Goal: Task Accomplishment & Management: Use online tool/utility

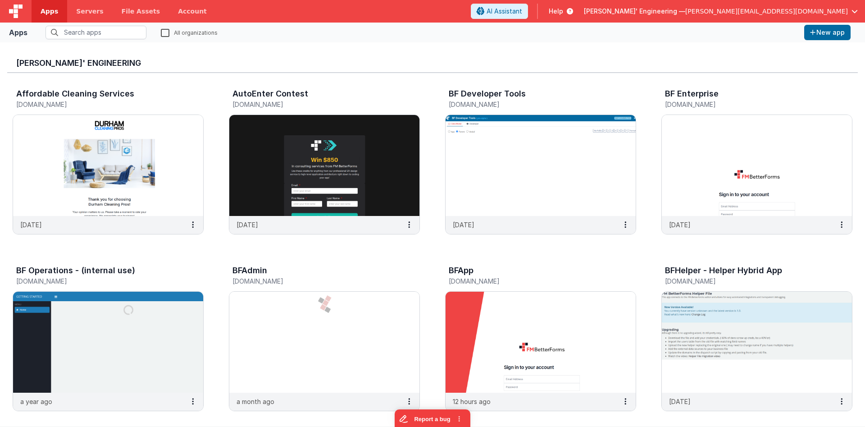
click at [584, 15] on div "Help" at bounding box center [561, 11] width 46 height 15
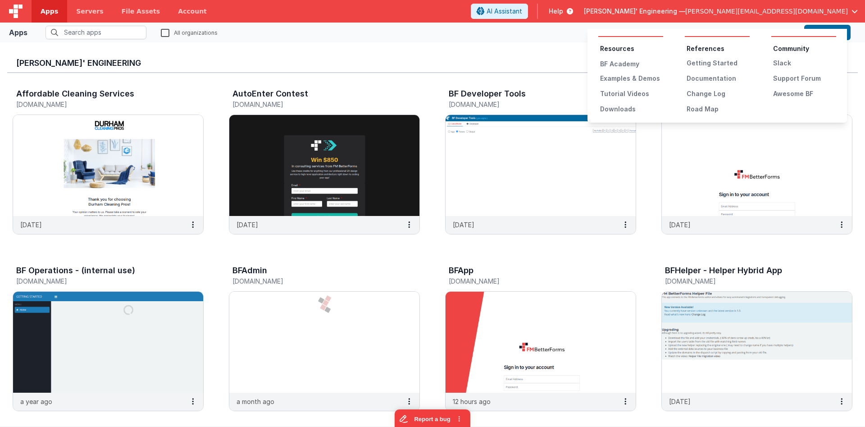
drag, startPoint x: 665, startPoint y: 16, endPoint x: 658, endPoint y: 21, distance: 8.7
click at [665, 17] on button at bounding box center [432, 213] width 865 height 427
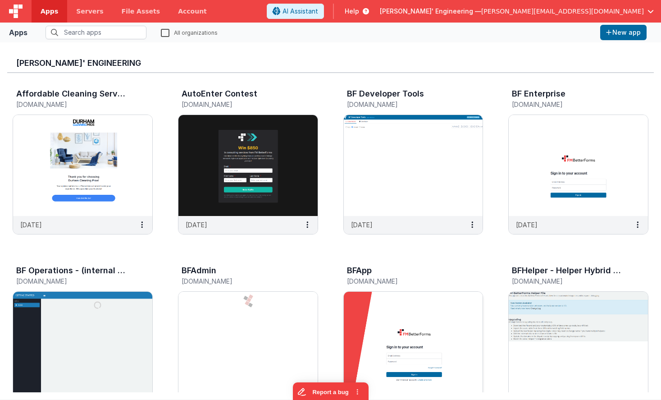
click at [412, 304] on img at bounding box center [413, 342] width 139 height 101
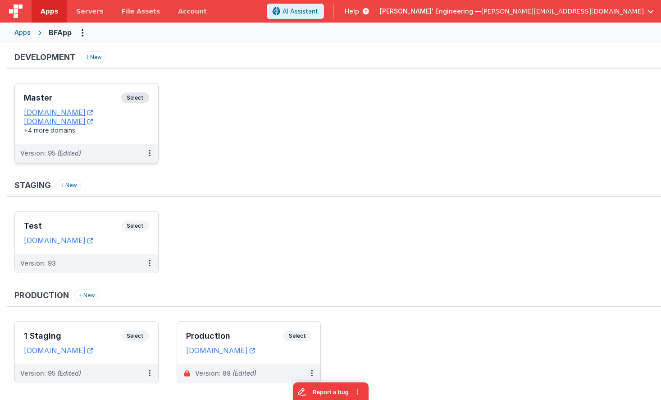
click at [141, 95] on span "Select" at bounding box center [135, 97] width 28 height 11
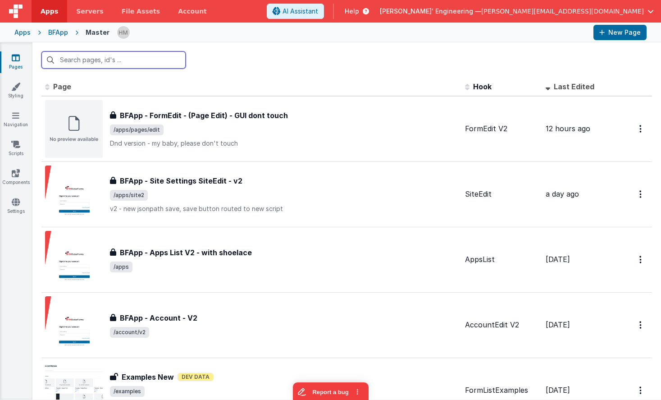
click at [139, 60] on input "text" at bounding box center [113, 59] width 144 height 17
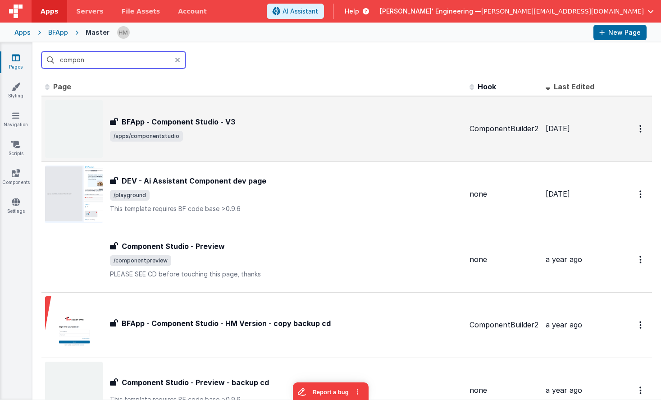
type input "compon"
click at [289, 129] on div "BFApp - Component Studio - V3 BFApp - Component Studio - V3 /apps/componentstud…" at bounding box center [286, 128] width 352 height 25
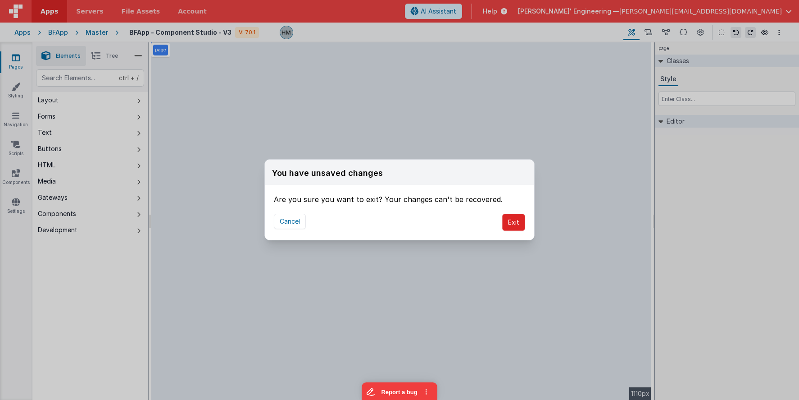
click at [516, 221] on button "Exit" at bounding box center [513, 222] width 23 height 17
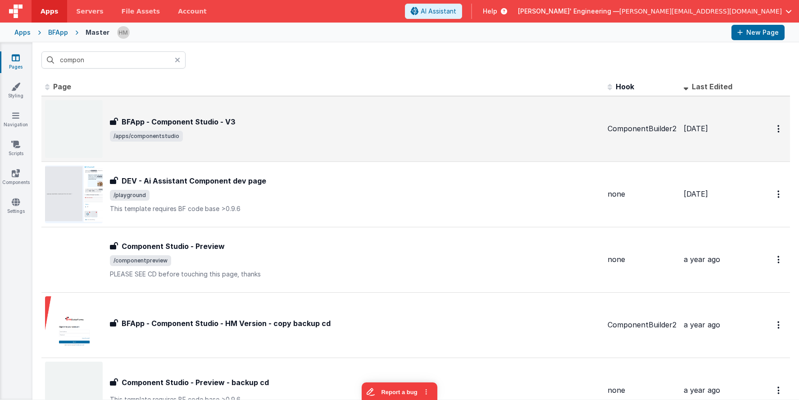
click at [325, 100] on div "BFApp - Component Studio - V3 BFApp - Component Studio - V3 /apps/componentstud…" at bounding box center [323, 129] width 556 height 58
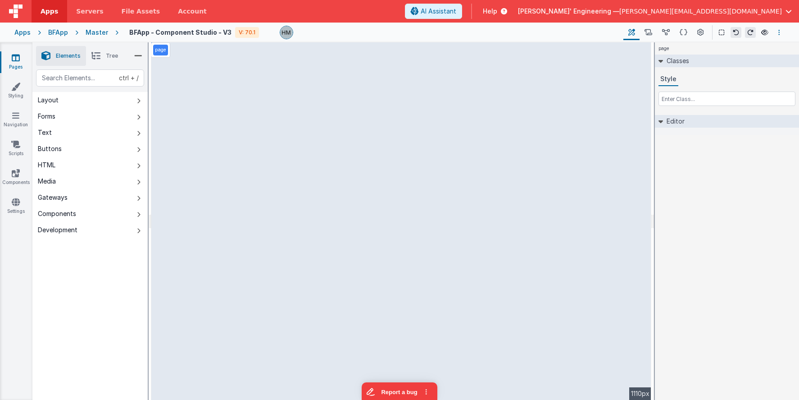
click at [783, 34] on button "Options" at bounding box center [779, 32] width 11 height 11
click at [728, 83] on link "Rollback" at bounding box center [734, 82] width 100 height 17
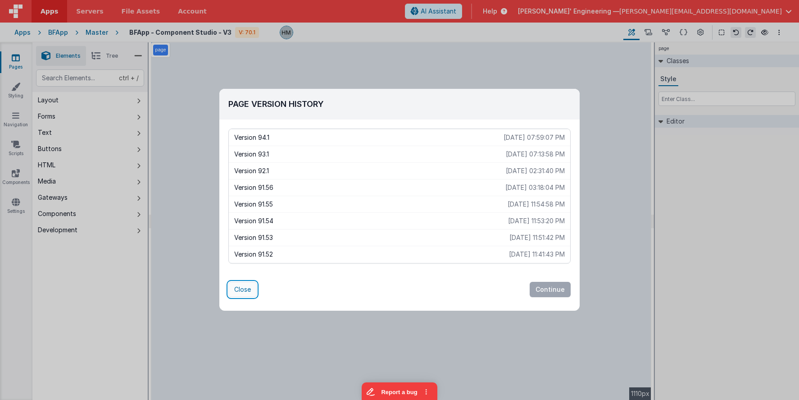
click at [242, 286] on button "Close" at bounding box center [242, 289] width 28 height 15
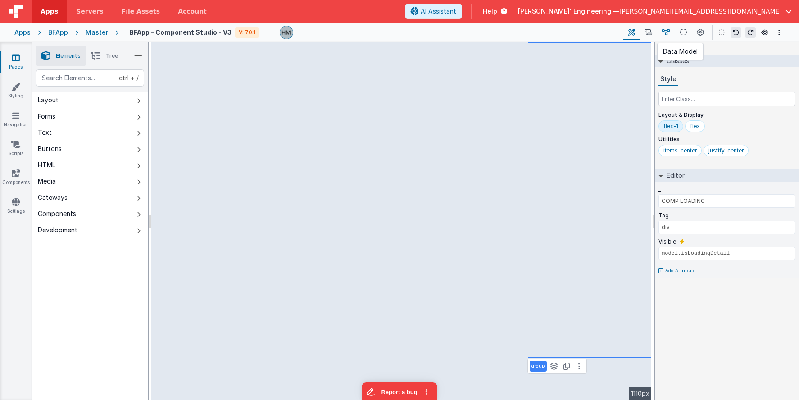
click at [671, 33] on button at bounding box center [666, 32] width 18 height 15
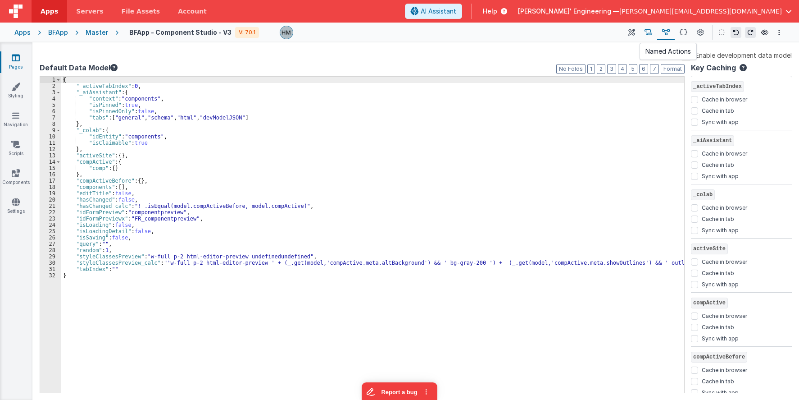
click at [652, 35] on icon at bounding box center [649, 32] width 8 height 9
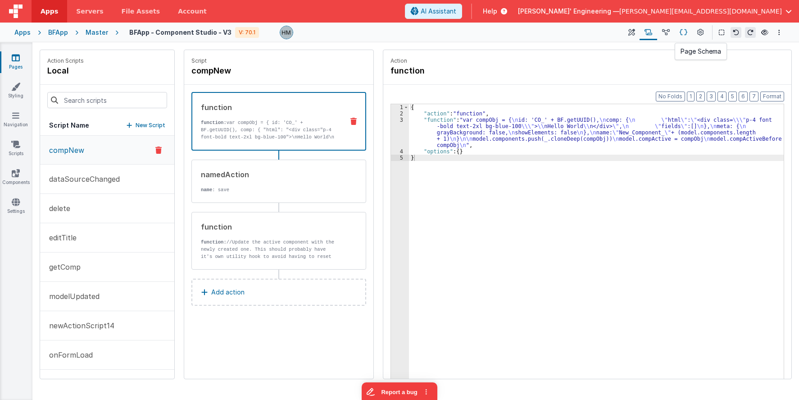
click at [685, 32] on icon at bounding box center [684, 32] width 8 height 9
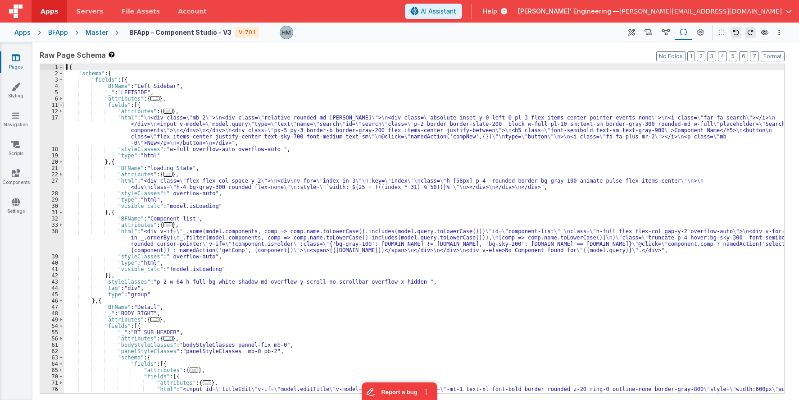
click at [60, 106] on span at bounding box center [61, 105] width 5 height 6
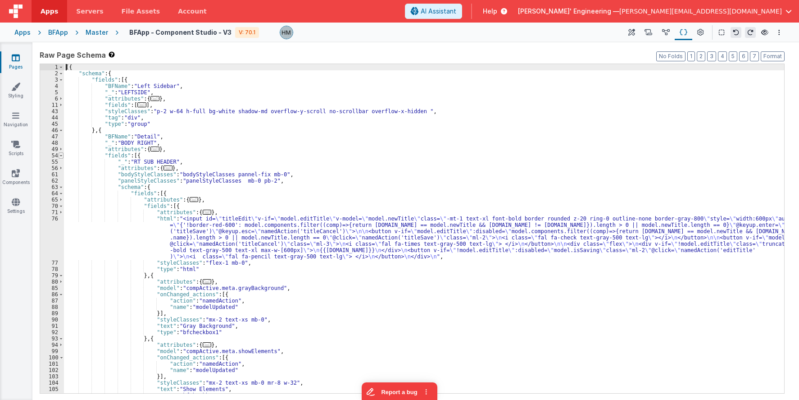
click at [62, 155] on span at bounding box center [61, 155] width 5 height 6
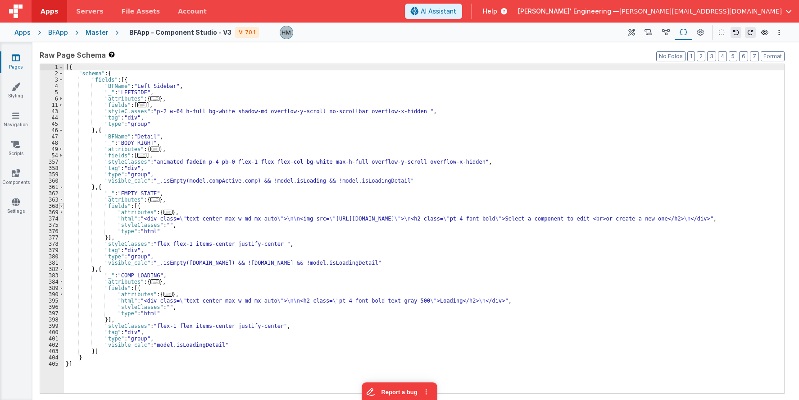
click at [62, 207] on span at bounding box center [61, 206] width 5 height 6
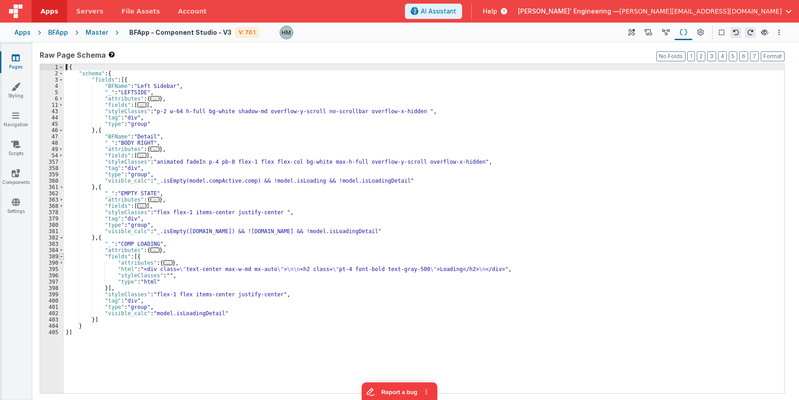
click at [62, 257] on span at bounding box center [61, 256] width 5 height 6
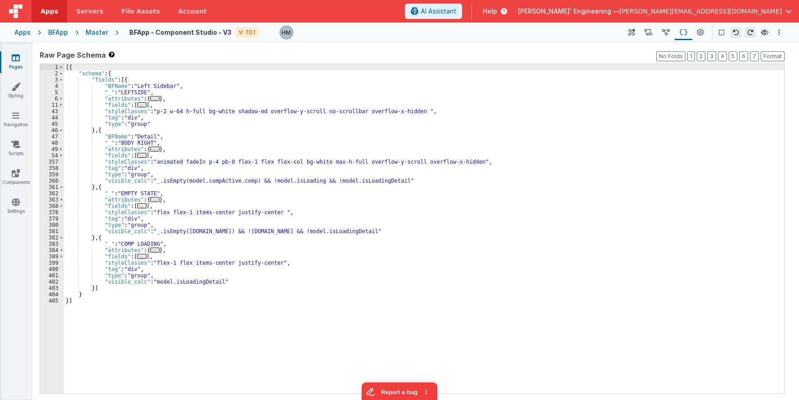
click at [362, 178] on div "[{ "schema" : { "fields" : [{ "BFName" : "Left Sidebar" , "_" : "LEFTSIDE" , "a…" at bounding box center [424, 235] width 720 height 342
click at [293, 181] on div "[{ "schema" : { "fields" : [{ "BFName" : "Left Sidebar" , "_" : "LEFTSIDE" , "a…" at bounding box center [424, 235] width 720 height 342
click at [227, 178] on div "[{ "schema" : { "fields" : [{ "BFName" : "Left Sidebar" , "_" : "LEFTSIDE" , "a…" at bounding box center [424, 235] width 720 height 342
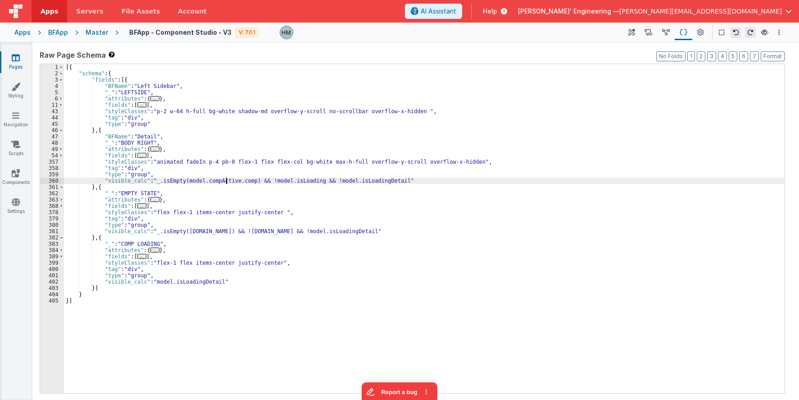
click at [154, 180] on div "[{ "schema" : { "fields" : [{ "BFName" : "Left Sidebar" , "_" : "LEFTSIDE" , "a…" at bounding box center [424, 235] width 720 height 342
click at [151, 181] on div "[{ "schema" : { "fields" : [{ "BFName" : "Left Sidebar" , "_" : "LEFTSIDE" , "a…" at bounding box center [424, 235] width 720 height 342
click at [199, 180] on div "[{ "schema" : { "fields" : [{ "BFName" : "Left Sidebar" , "_" : "LEFTSIDE" , "a…" at bounding box center [424, 235] width 720 height 342
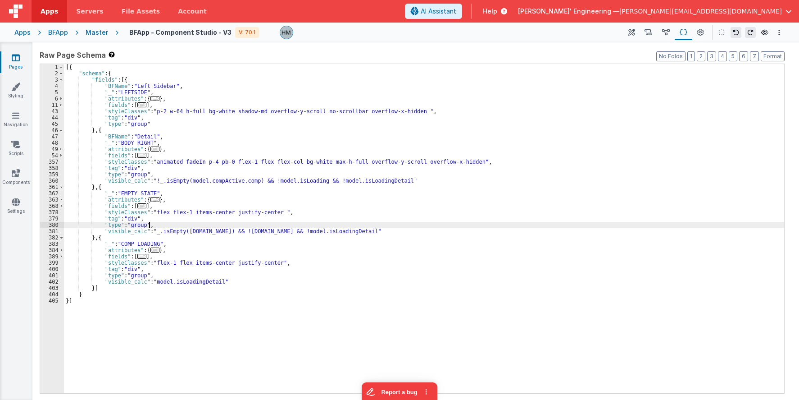
click at [201, 224] on div "[{ "schema" : { "fields" : [{ "BFName" : "Left Sidebar" , "_" : "LEFTSIDE" , "a…" at bounding box center [424, 235] width 720 height 342
click at [24, 36] on div "Apps" at bounding box center [22, 32] width 16 height 9
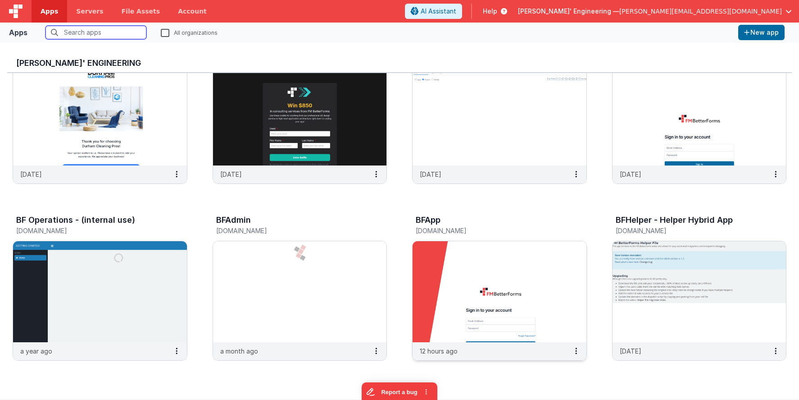
scroll to position [54, 0]
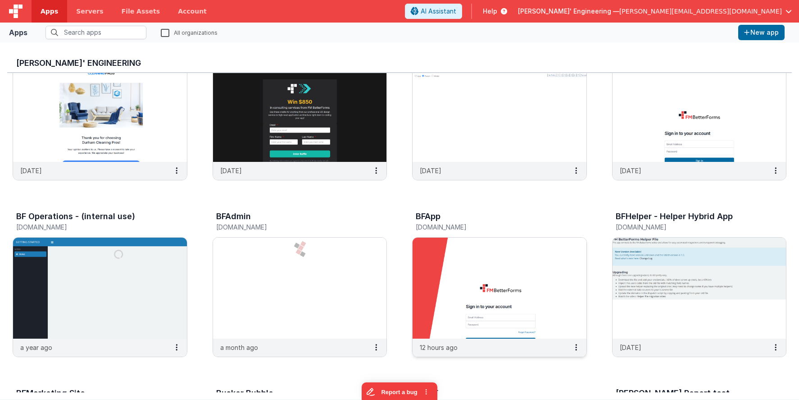
click at [490, 269] on img at bounding box center [500, 287] width 174 height 101
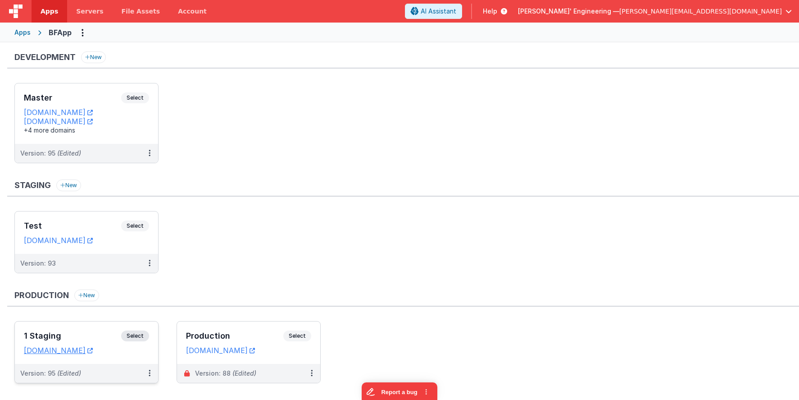
click at [98, 328] on div "1 Staging Select URLs appstaging.fmbetterforms.com" at bounding box center [86, 342] width 143 height 42
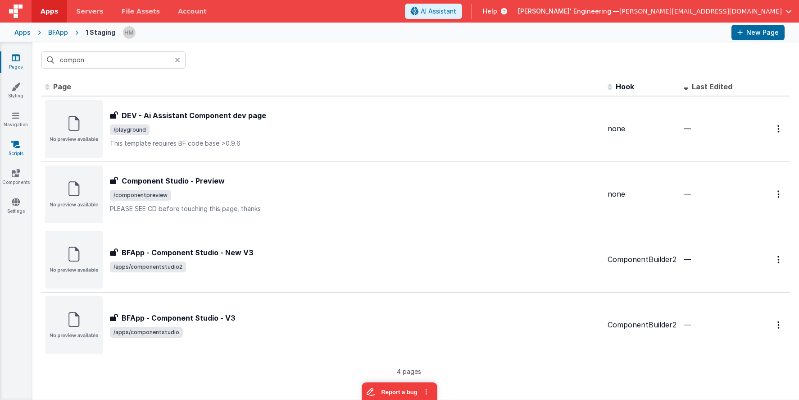
click at [23, 146] on link "Scripts" at bounding box center [16, 149] width 32 height 18
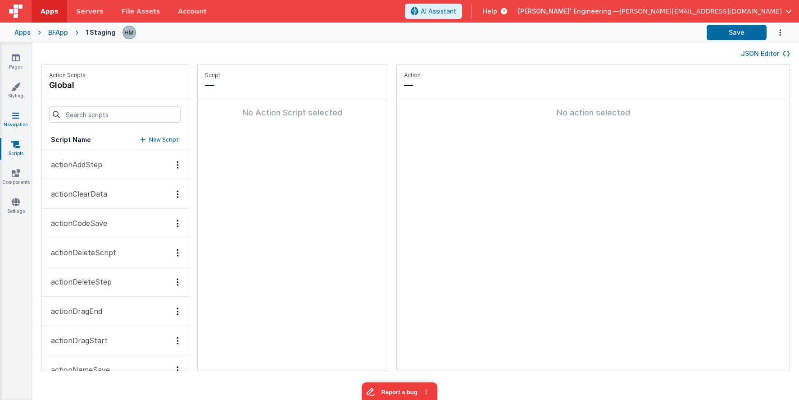
click at [30, 115] on link "Navigation" at bounding box center [16, 120] width 32 height 18
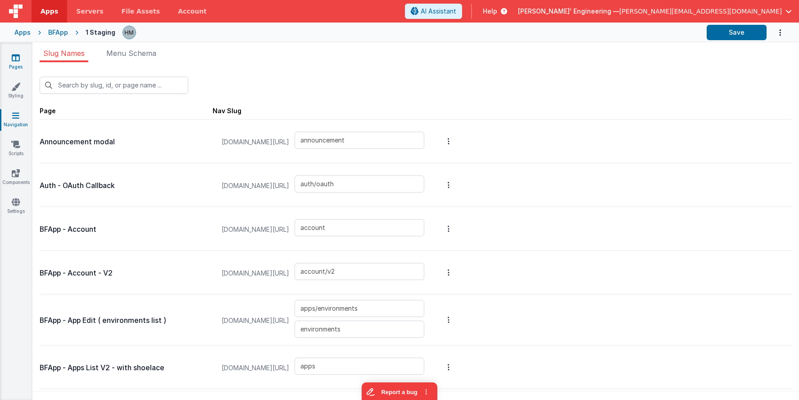
click at [15, 56] on icon at bounding box center [16, 57] width 8 height 9
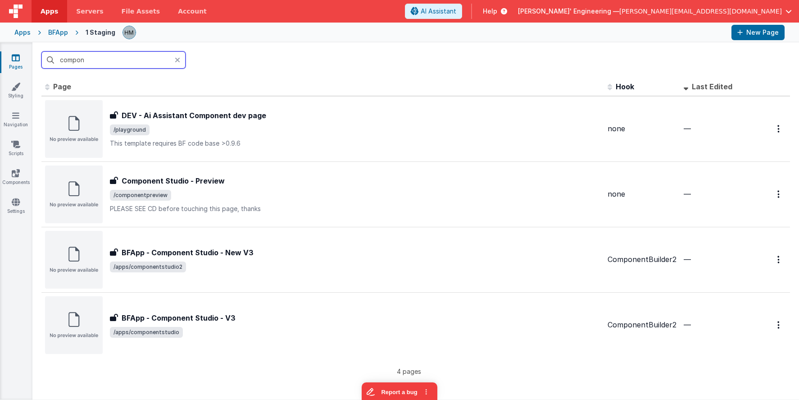
click at [134, 62] on input "compon" at bounding box center [113, 59] width 144 height 17
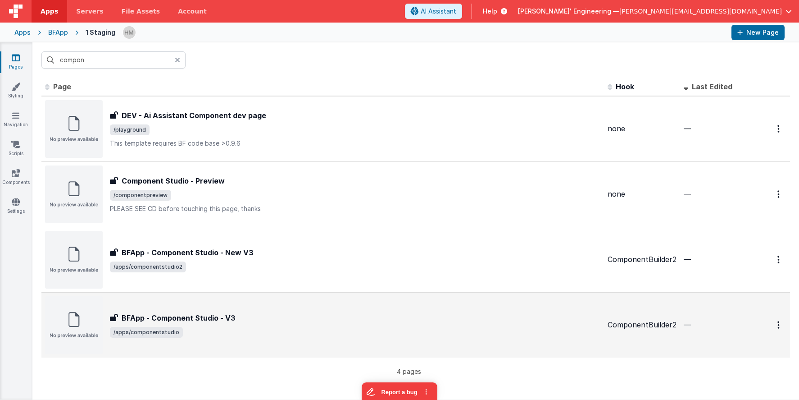
click at [310, 315] on div "BFApp - Component Studio - V3" at bounding box center [355, 317] width 491 height 11
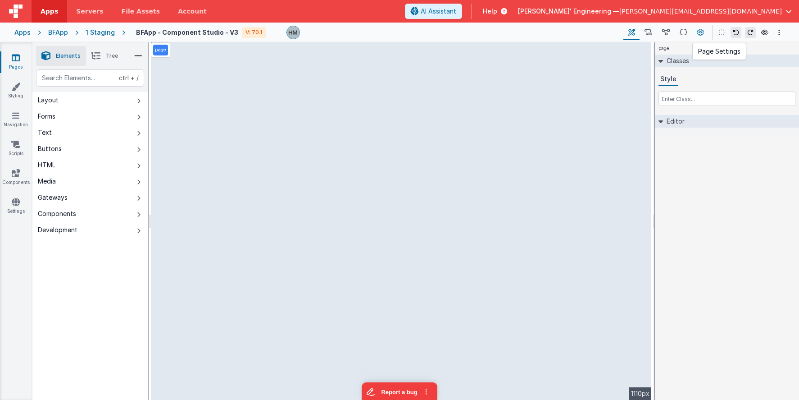
click at [699, 34] on icon at bounding box center [700, 32] width 7 height 9
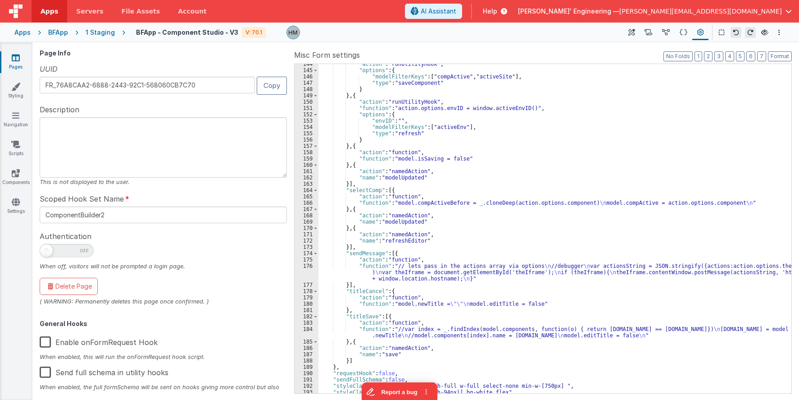
scroll to position [989, 0]
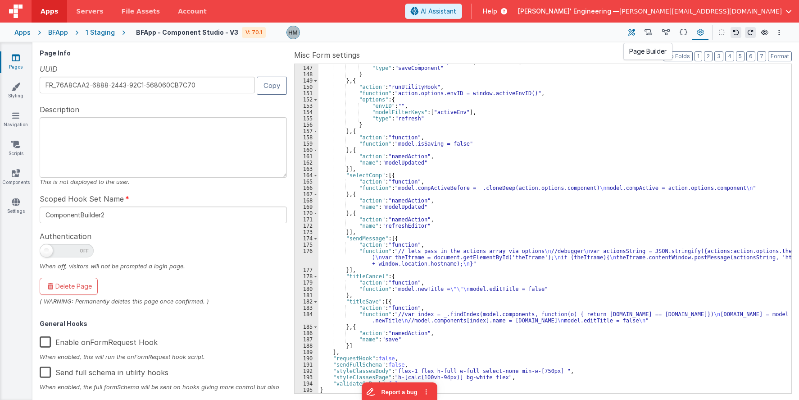
click at [627, 32] on button at bounding box center [632, 32] width 16 height 15
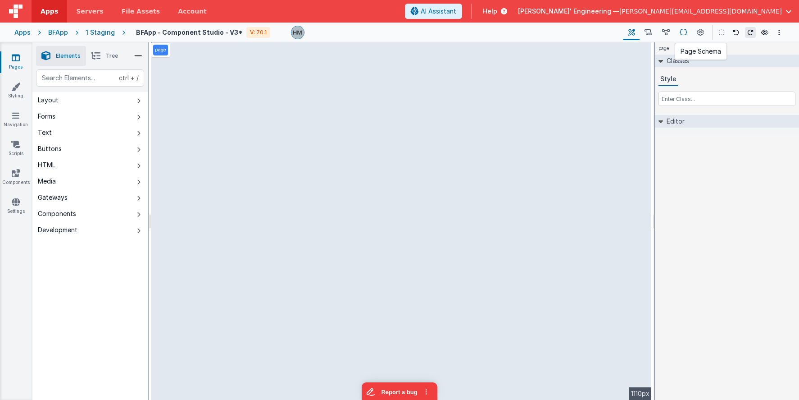
click at [683, 35] on icon at bounding box center [684, 32] width 8 height 9
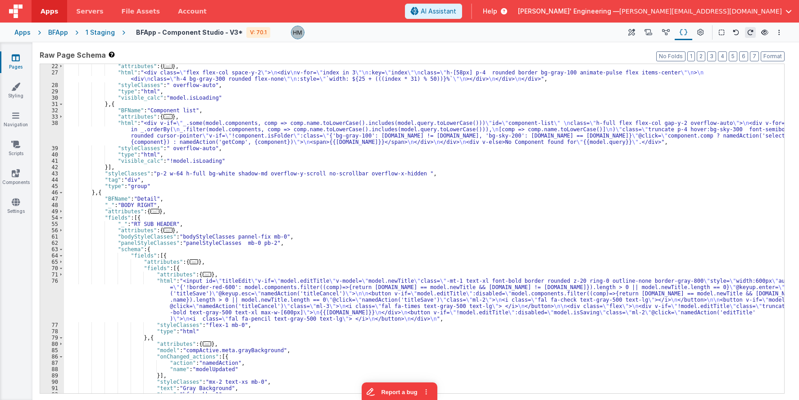
scroll to position [162, 0]
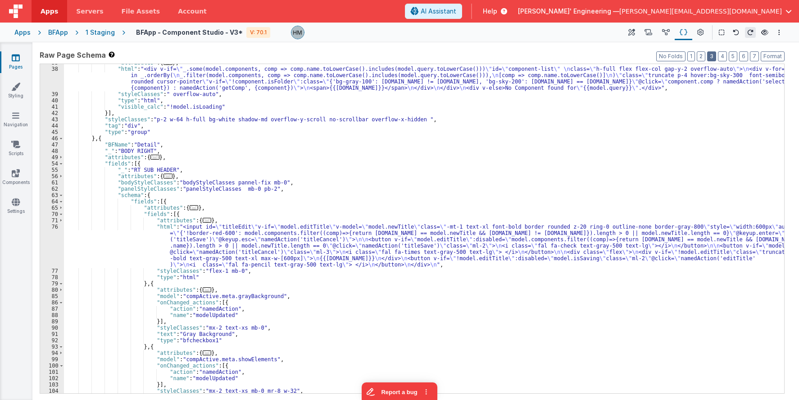
click at [711, 60] on button "3" at bounding box center [711, 56] width 9 height 10
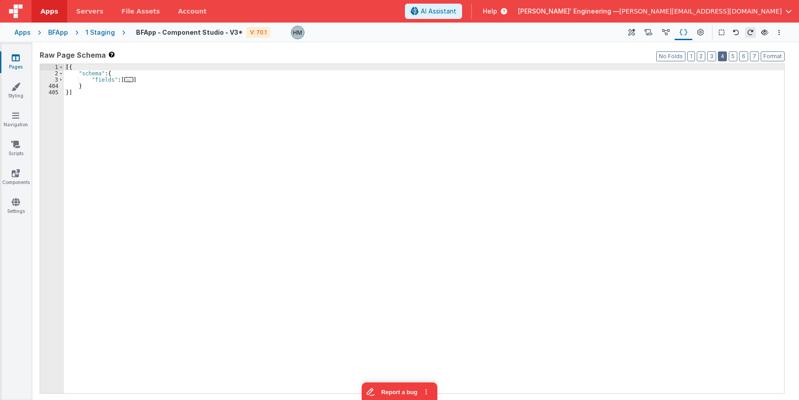
click at [726, 56] on button "4" at bounding box center [722, 56] width 9 height 10
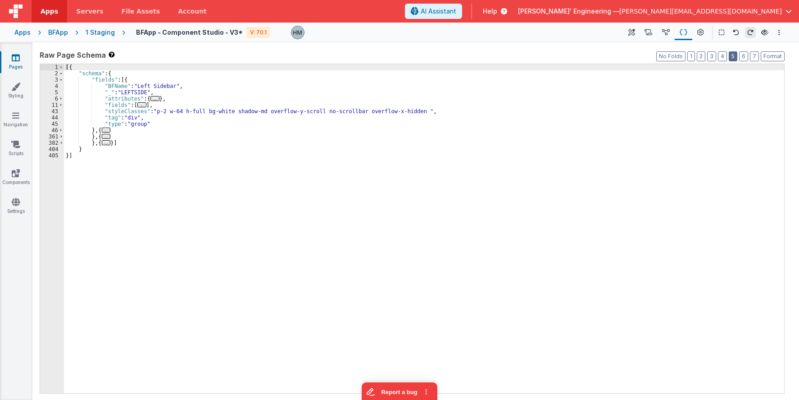
click at [735, 56] on button "5" at bounding box center [733, 56] width 9 height 10
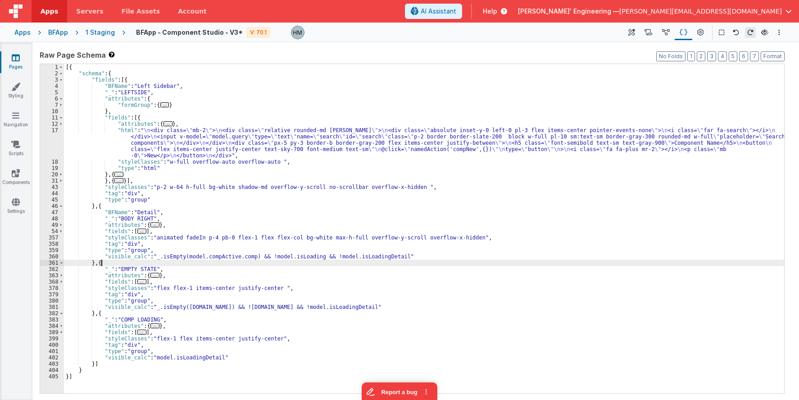
click at [149, 262] on div "[{ "schema" : { "fields" : [{ "BFName" : "Left Sidebar" , "_" : "LEFTSIDE" , "a…" at bounding box center [424, 235] width 720 height 342
click at [151, 255] on div "[{ "schema" : { "fields" : [{ "BFName" : "Left Sidebar" , "_" : "LEFTSIDE" , "a…" at bounding box center [424, 235] width 720 height 342
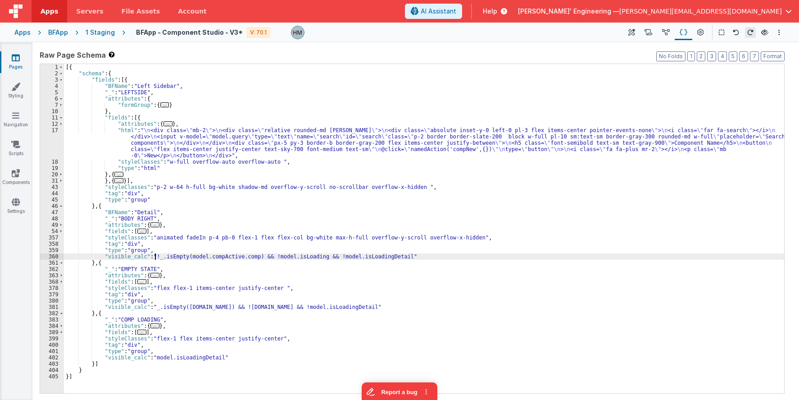
click at [197, 235] on div "[{ "schema" : { "fields" : [{ "BFName" : "Left Sidebar" , "_" : "LEFTSIDE" , "a…" at bounding box center [424, 235] width 720 height 342
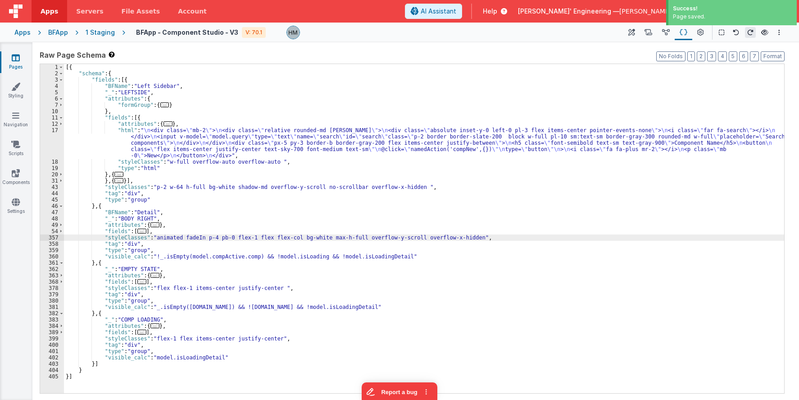
click at [102, 32] on div "1 Staging" at bounding box center [100, 32] width 29 height 9
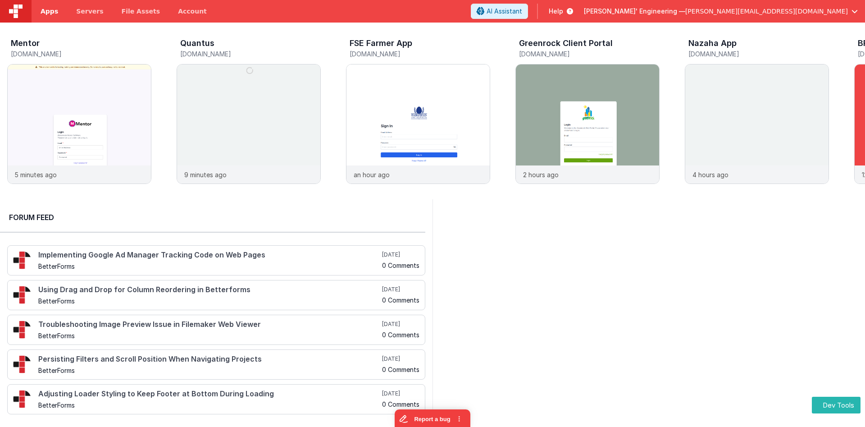
click at [41, 11] on span "Apps" at bounding box center [50, 11] width 18 height 9
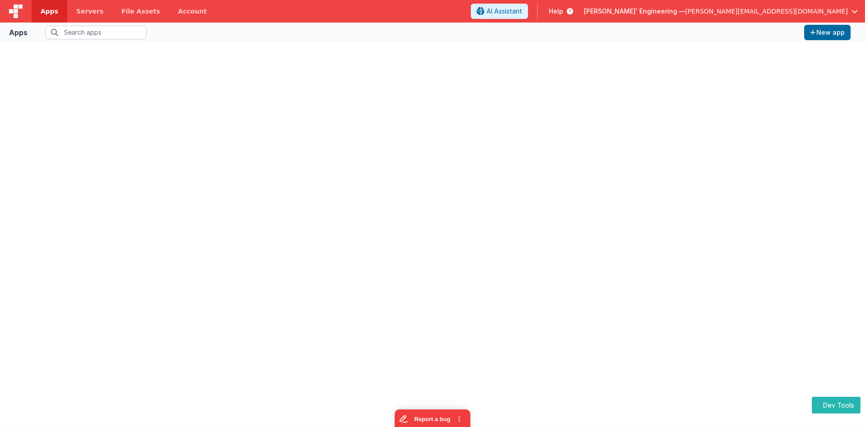
click at [220, 54] on div at bounding box center [432, 234] width 851 height 369
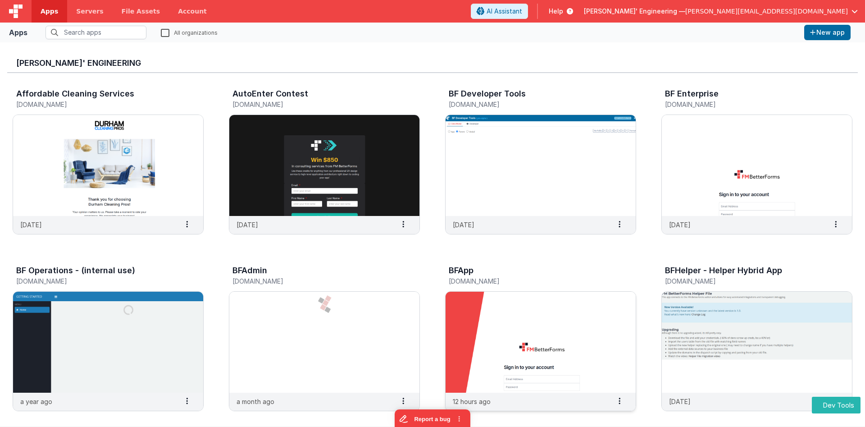
click at [533, 328] on img at bounding box center [541, 342] width 190 height 101
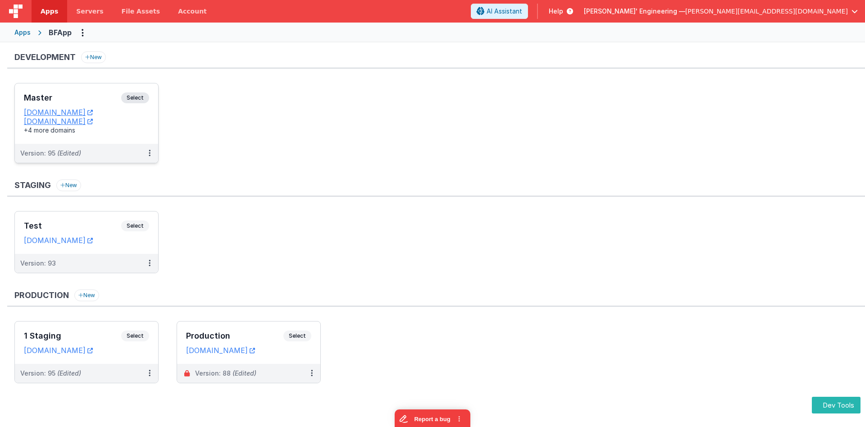
click at [82, 96] on h3 "Master" at bounding box center [72, 97] width 97 height 9
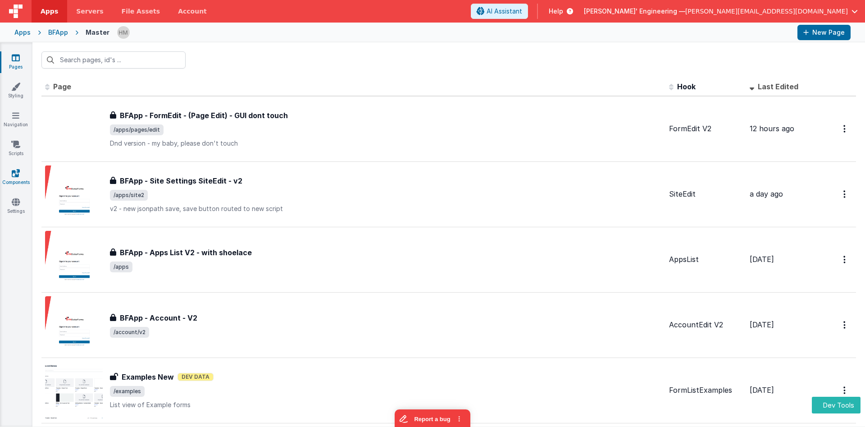
click at [25, 179] on link "Components" at bounding box center [16, 178] width 32 height 18
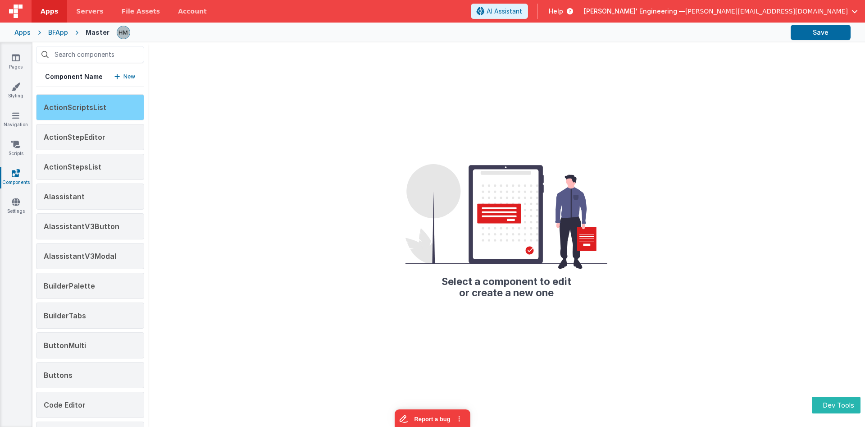
click at [98, 112] on div "ActionScriptsList" at bounding box center [90, 107] width 108 height 26
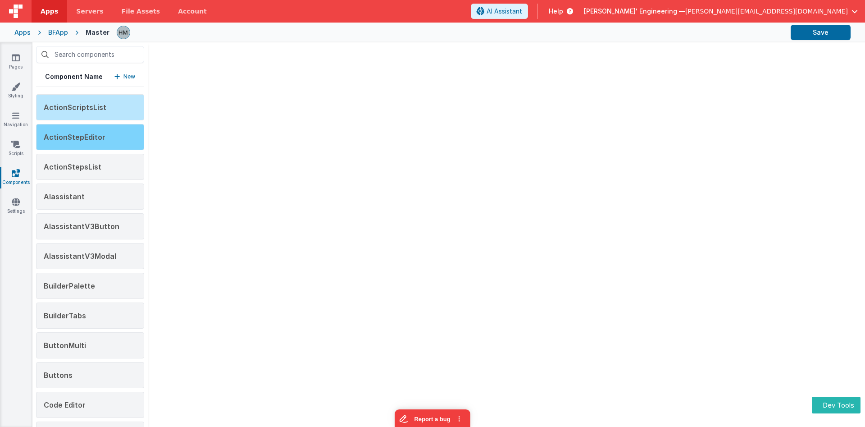
click at [97, 136] on span "ActionStepEditor" at bounding box center [75, 136] width 62 height 9
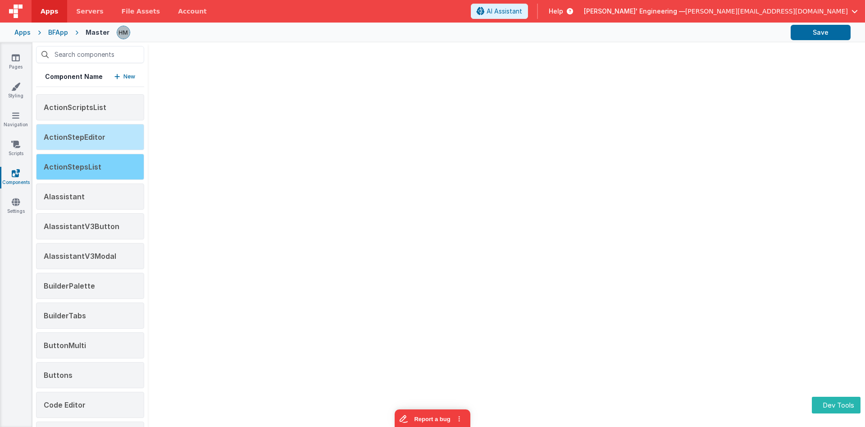
click at [107, 167] on div "ActionStepsList" at bounding box center [90, 167] width 108 height 26
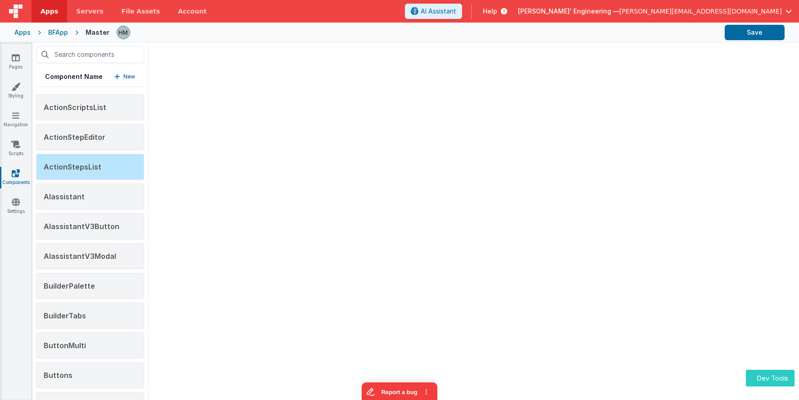
click at [771, 378] on button "Dev Tools" at bounding box center [770, 377] width 49 height 17
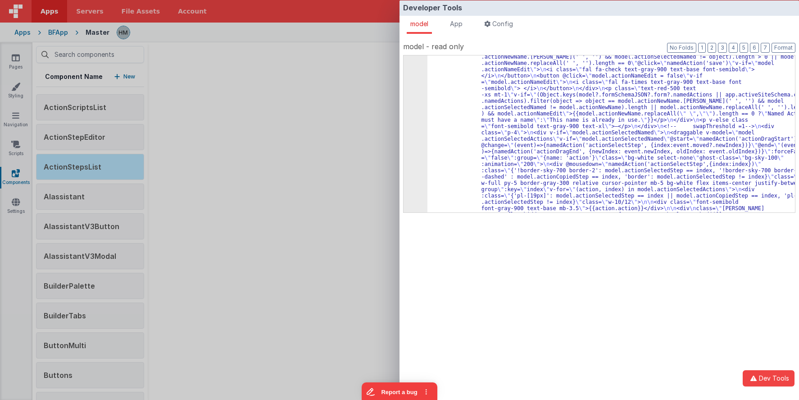
scroll to position [270, 0]
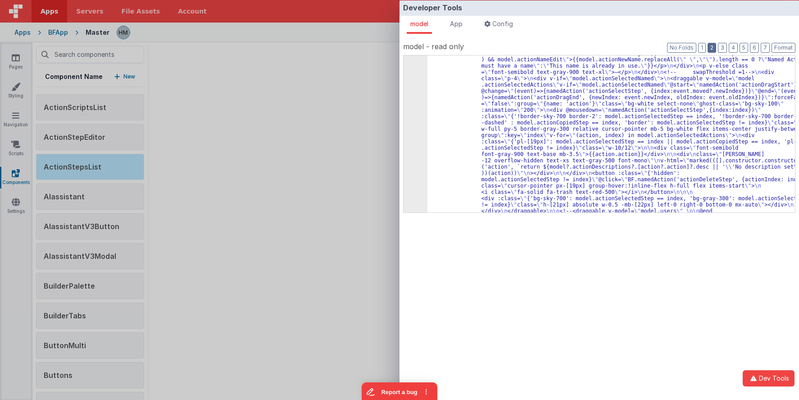
click at [715, 44] on button "2" at bounding box center [712, 48] width 9 height 10
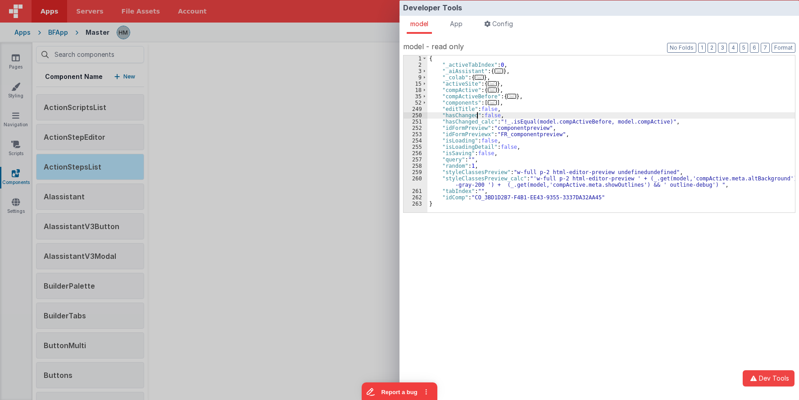
click at [477, 115] on div "{ "_activeTabIndex" : 0 , "_aiAssistant" : { ... } , "_colab" : { ... } , "acti…" at bounding box center [612, 139] width 368 height 169
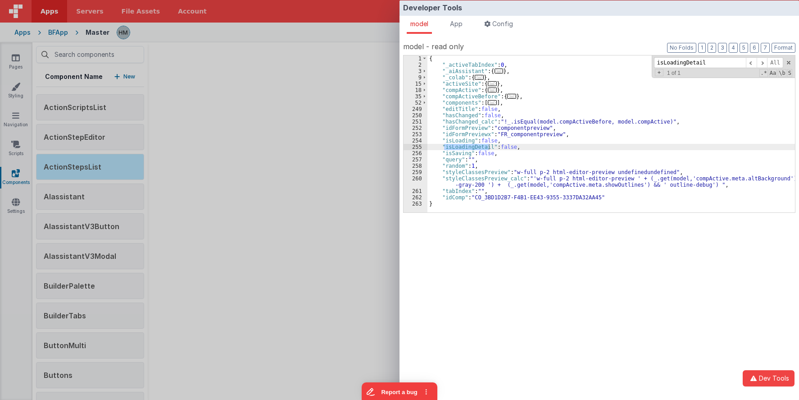
click at [500, 126] on div "{ "_activeTabIndex" : 0 , "_aiAssistant" : { ... } , "_colab" : { ... } , "acti…" at bounding box center [612, 139] width 368 height 169
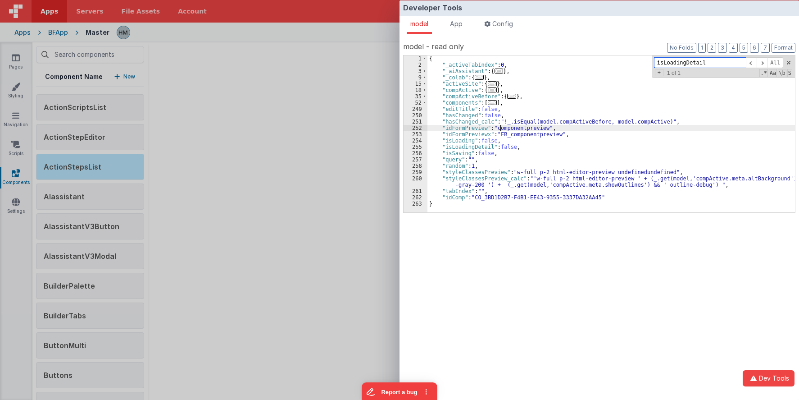
paste input
type input "isLoading"
click at [212, 21] on div "Developer Tools model App Params Log (1) Misc Windows Config model - read only …" at bounding box center [399, 200] width 799 height 400
